Goal: Transaction & Acquisition: Purchase product/service

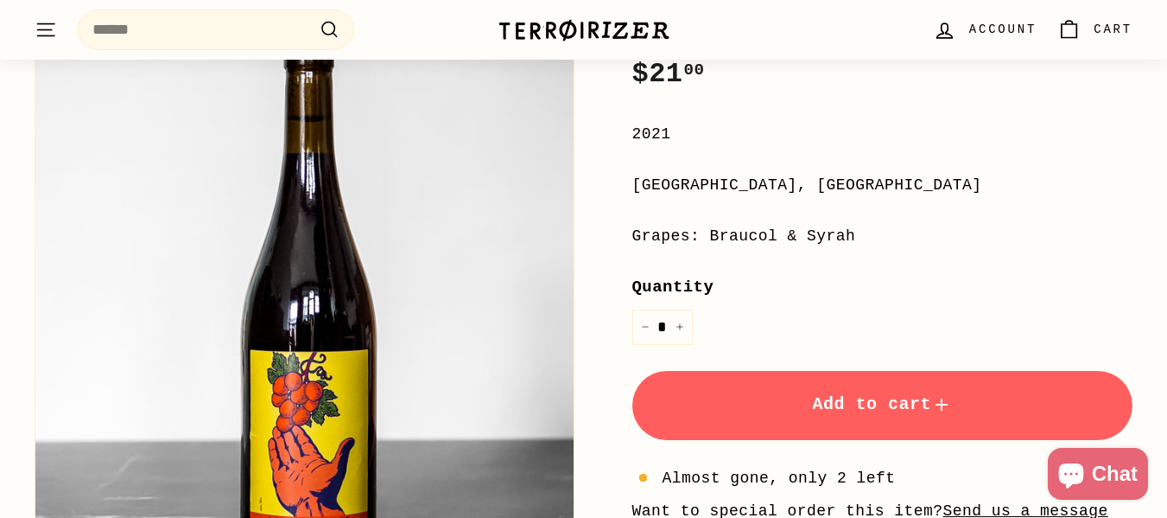
scroll to position [346, 0]
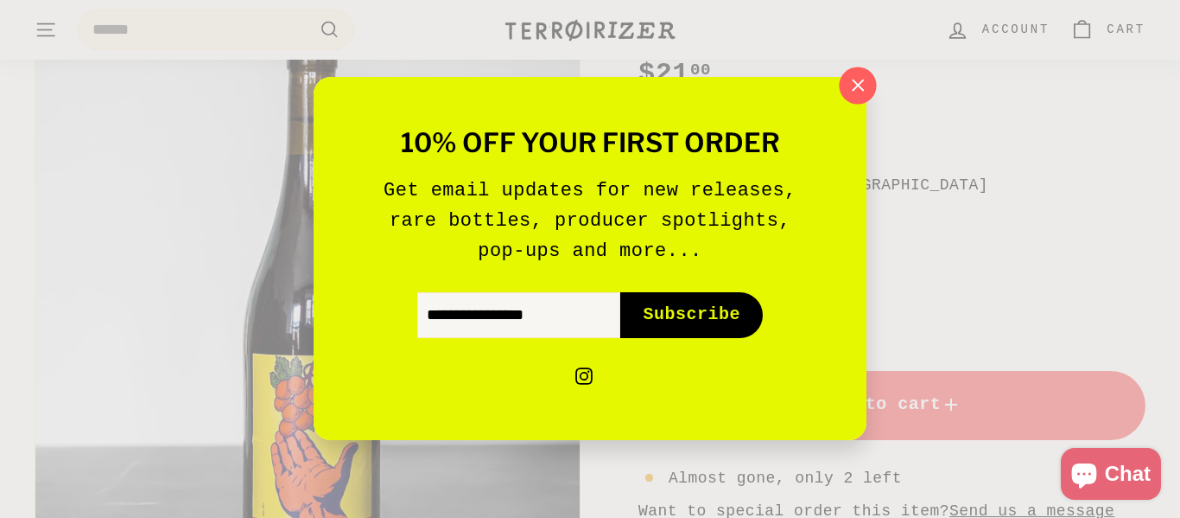
click at [867, 74] on icon "button" at bounding box center [858, 86] width 26 height 26
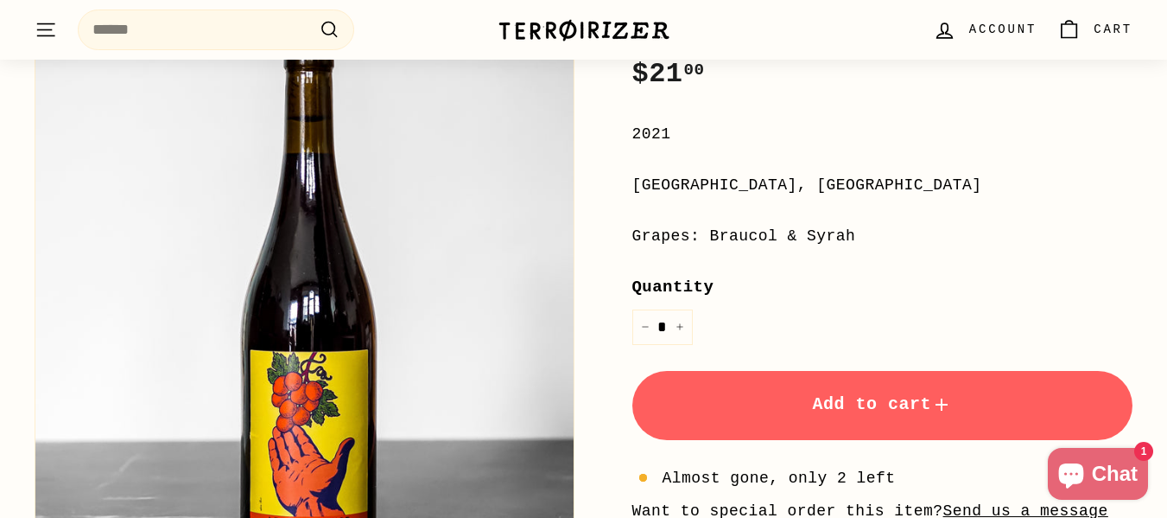
drag, startPoint x: 846, startPoint y: 235, endPoint x: 708, endPoint y: 241, distance: 138.4
click at [708, 241] on div "Grapes: Braucol & Syrah" at bounding box center [882, 236] width 501 height 25
copy div "Braucol & Syrah"
drag, startPoint x: 781, startPoint y: 182, endPoint x: 630, endPoint y: 192, distance: 151.5
click at [630, 192] on div "Fruit Rouge [PERSON_NAME] Price Regular price $21 00 $21.00 / 2021 [GEOGRAPHIC_…" at bounding box center [864, 261] width 540 height 779
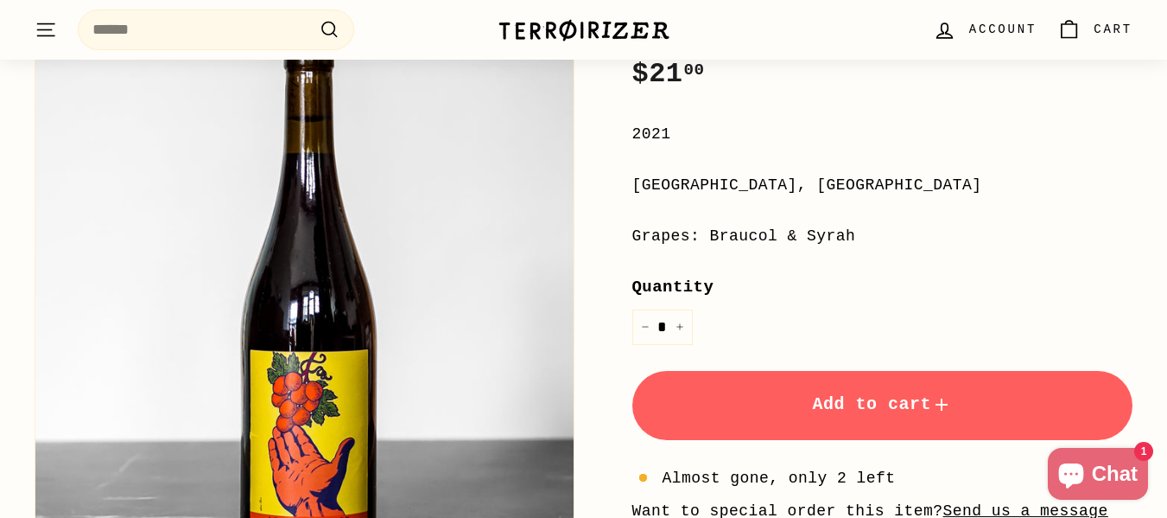
copy div "[GEOGRAPHIC_DATA], [GEOGRAPHIC_DATA]"
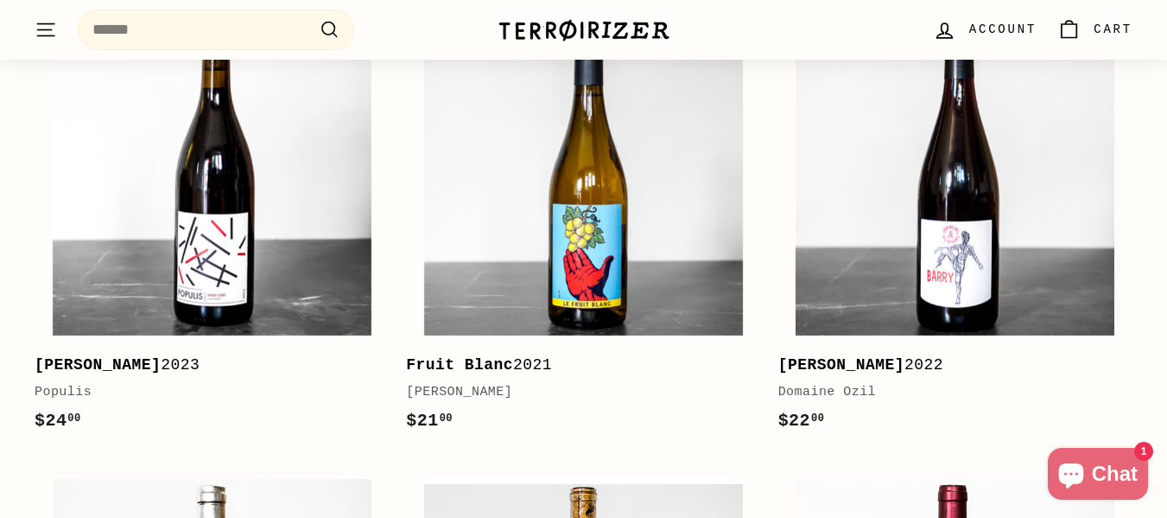
scroll to position [1814, 0]
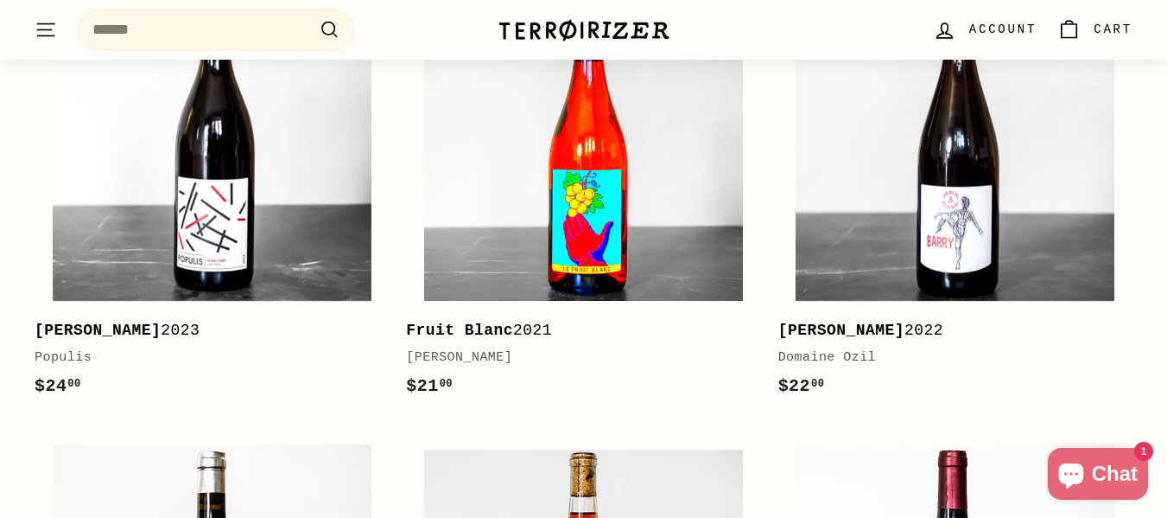
click at [556, 211] on img at bounding box center [583, 141] width 319 height 319
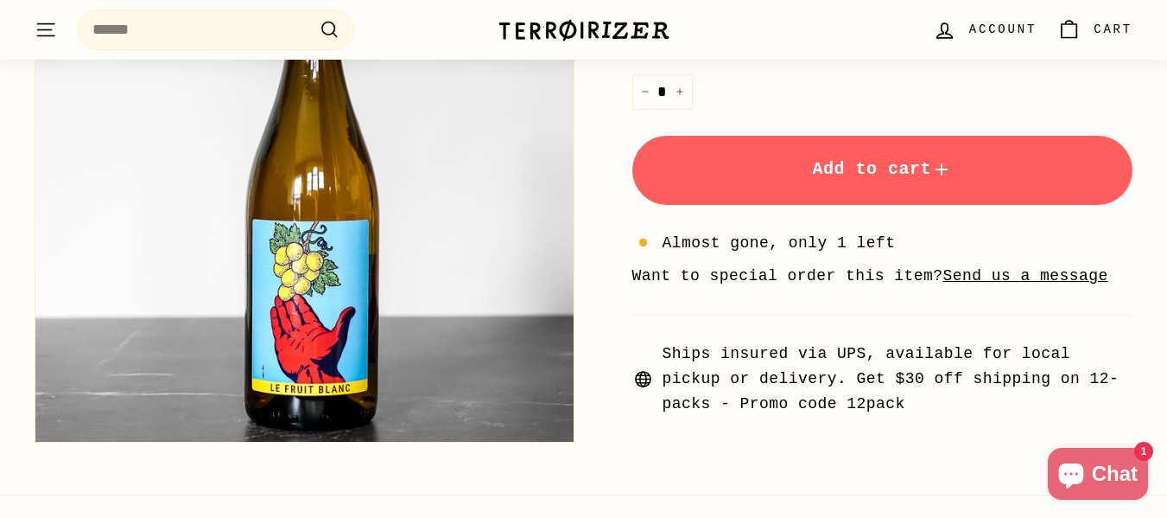
scroll to position [605, 0]
